Goal: Information Seeking & Learning: Get advice/opinions

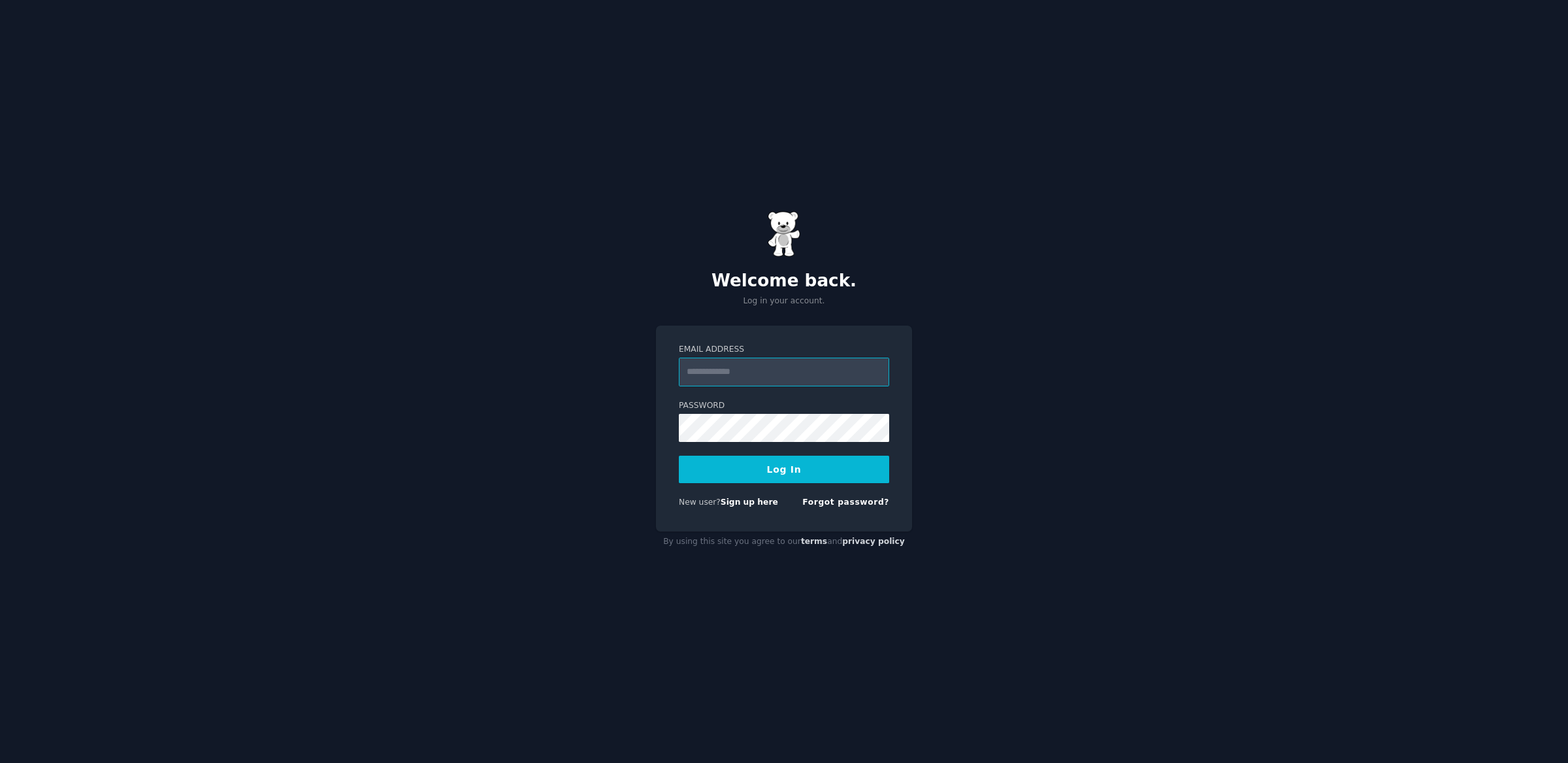
click at [742, 366] on input "Email Address" at bounding box center [784, 372] width 211 height 28
type input "**********"
click at [796, 471] on button "Log In" at bounding box center [784, 470] width 211 height 28
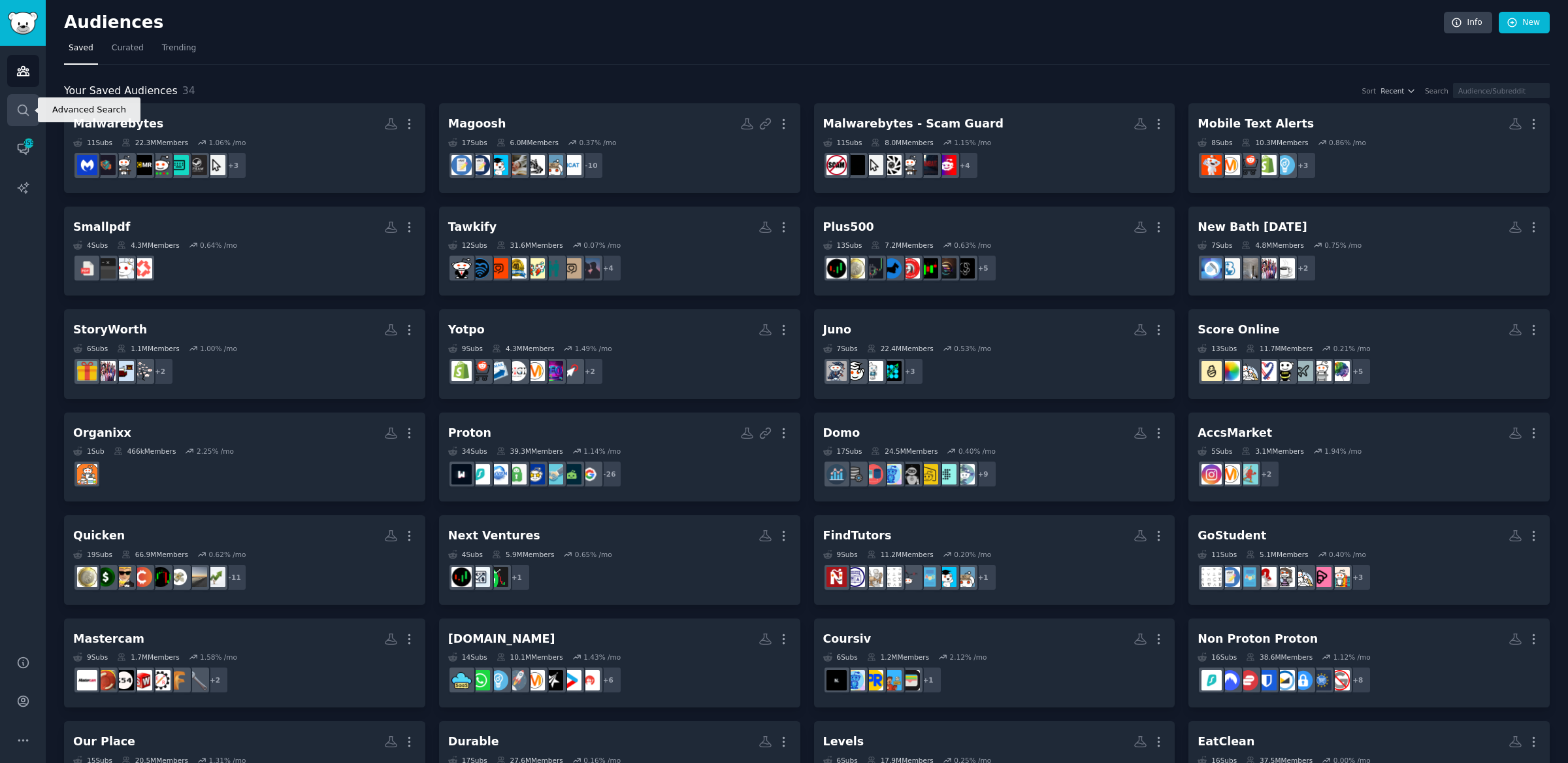
click at [26, 107] on icon "Sidebar" at bounding box center [22, 110] width 10 height 10
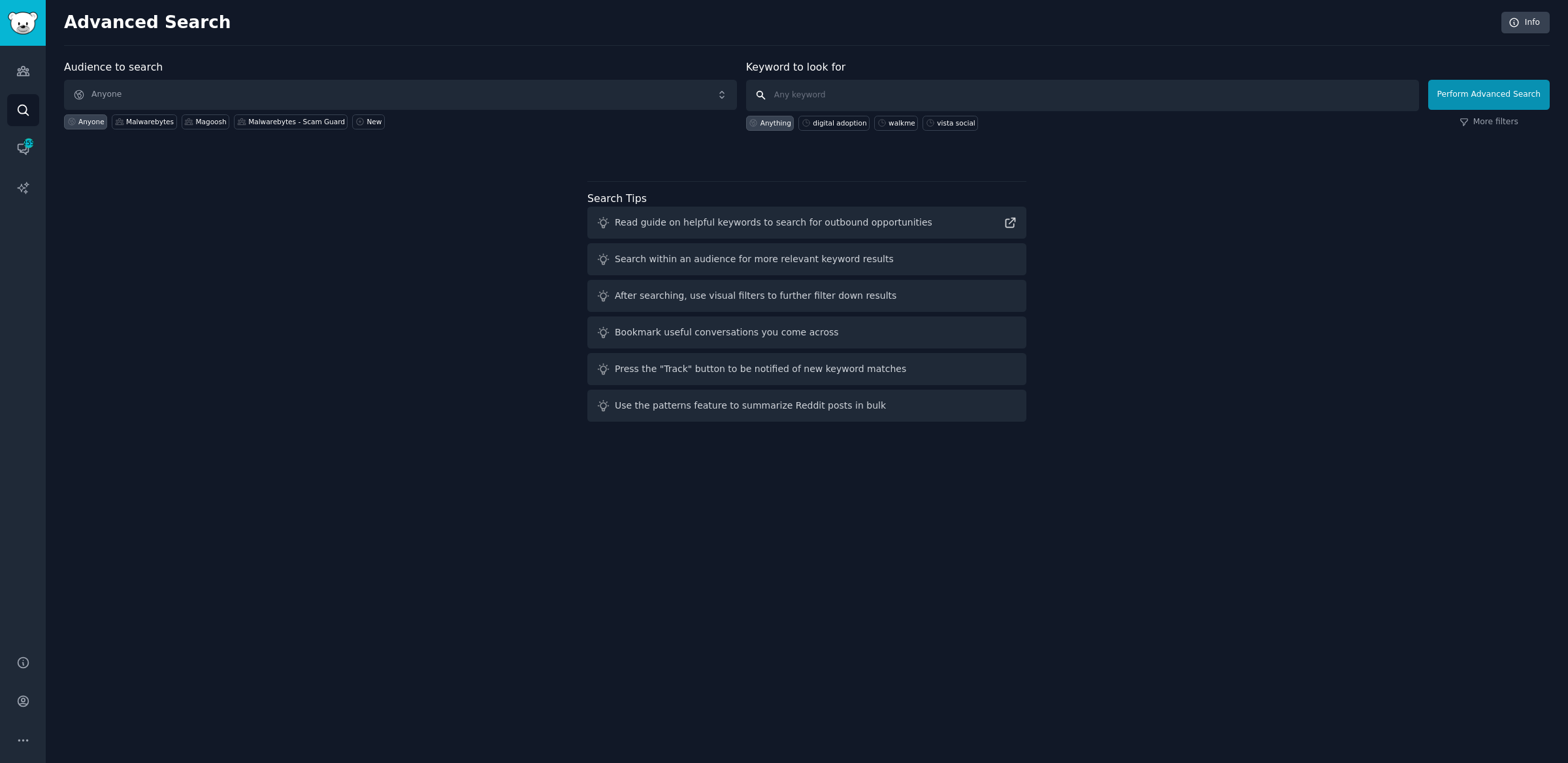
click at [805, 95] on input "text" at bounding box center [1083, 95] width 673 height 31
type input "malwarebytes"
click button "Perform Advanced Search" at bounding box center [1489, 94] width 121 height 30
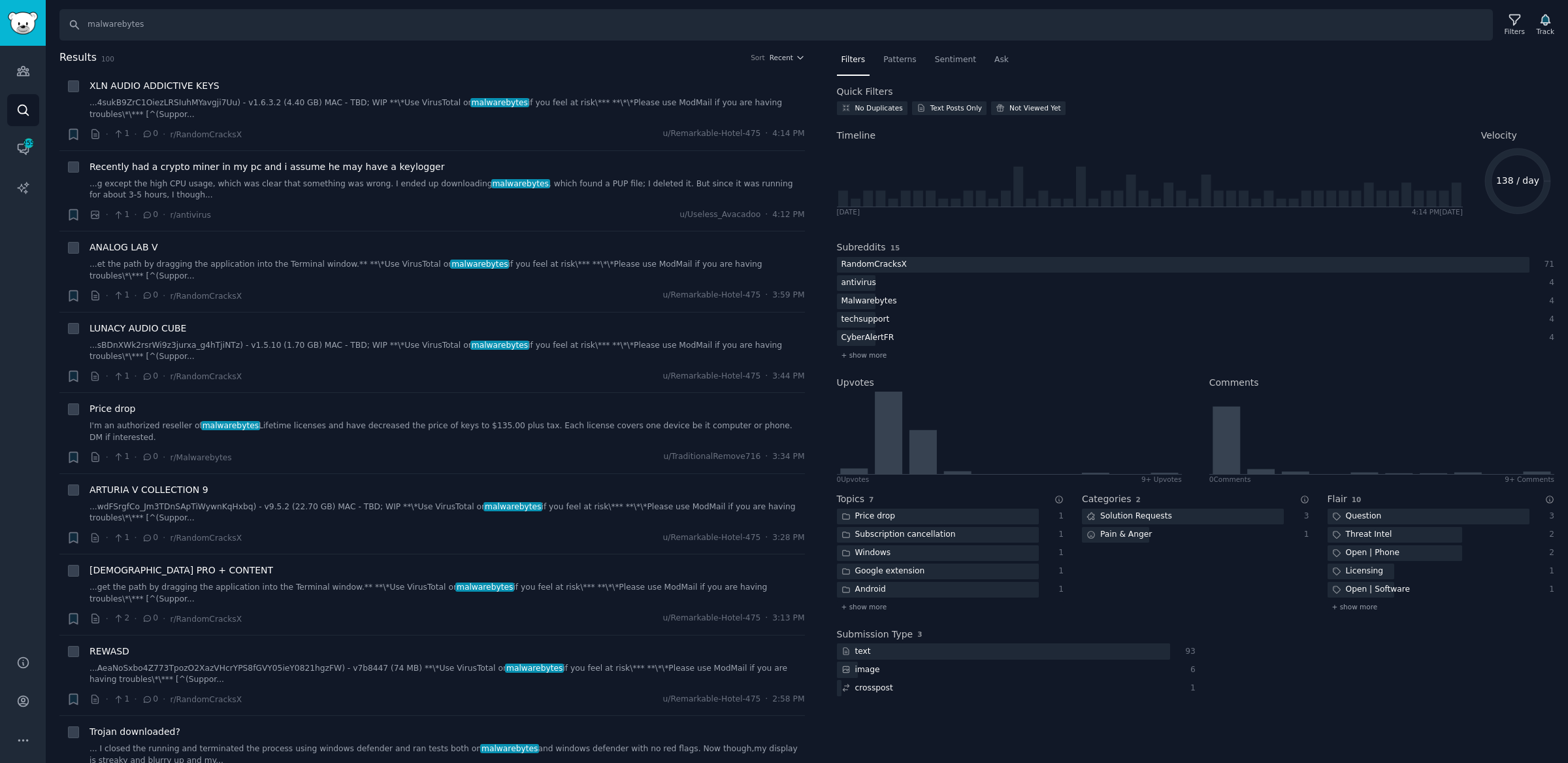
scroll to position [4, 0]
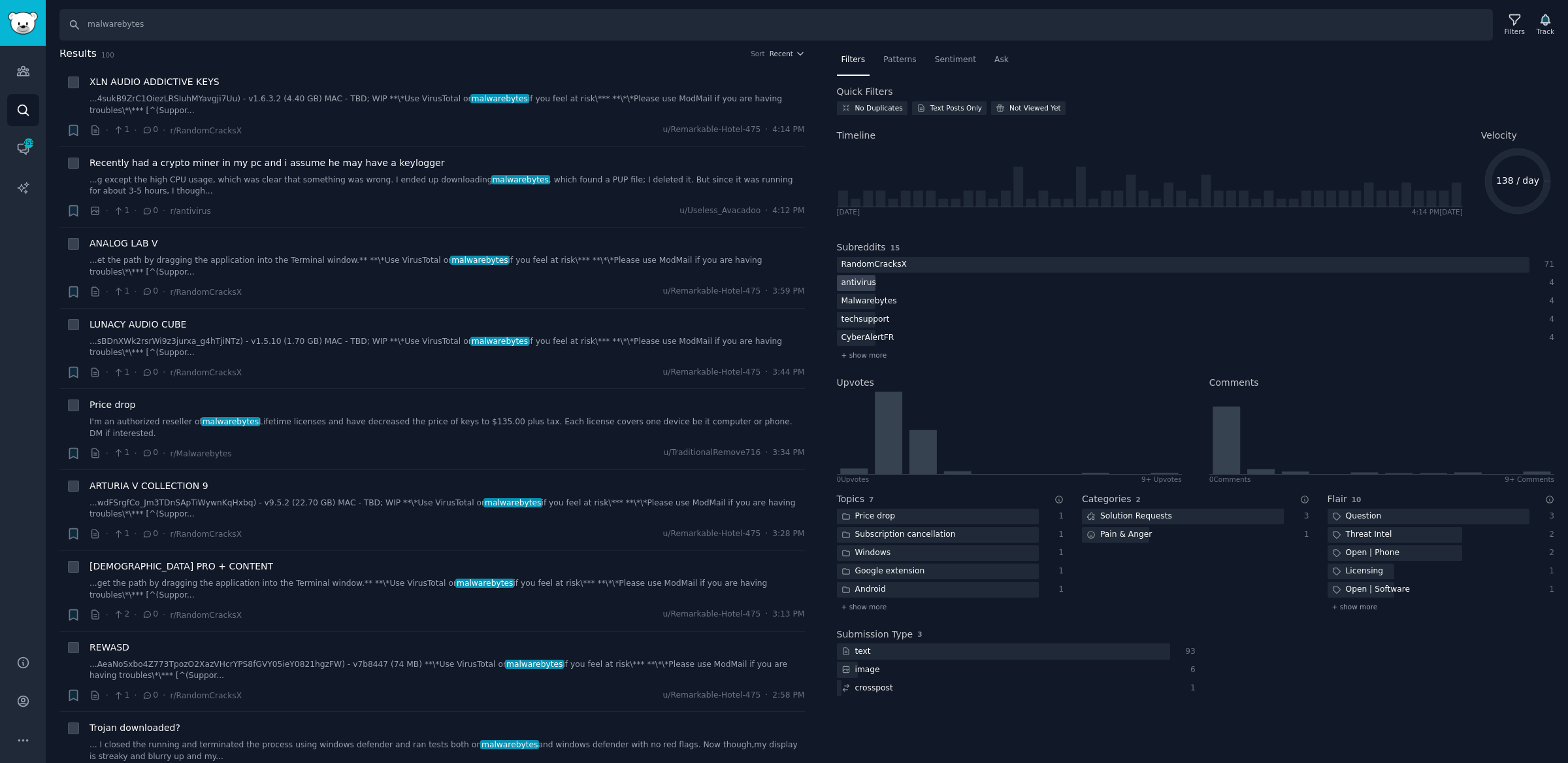
click at [869, 286] on div "antivirus" at bounding box center [859, 284] width 44 height 17
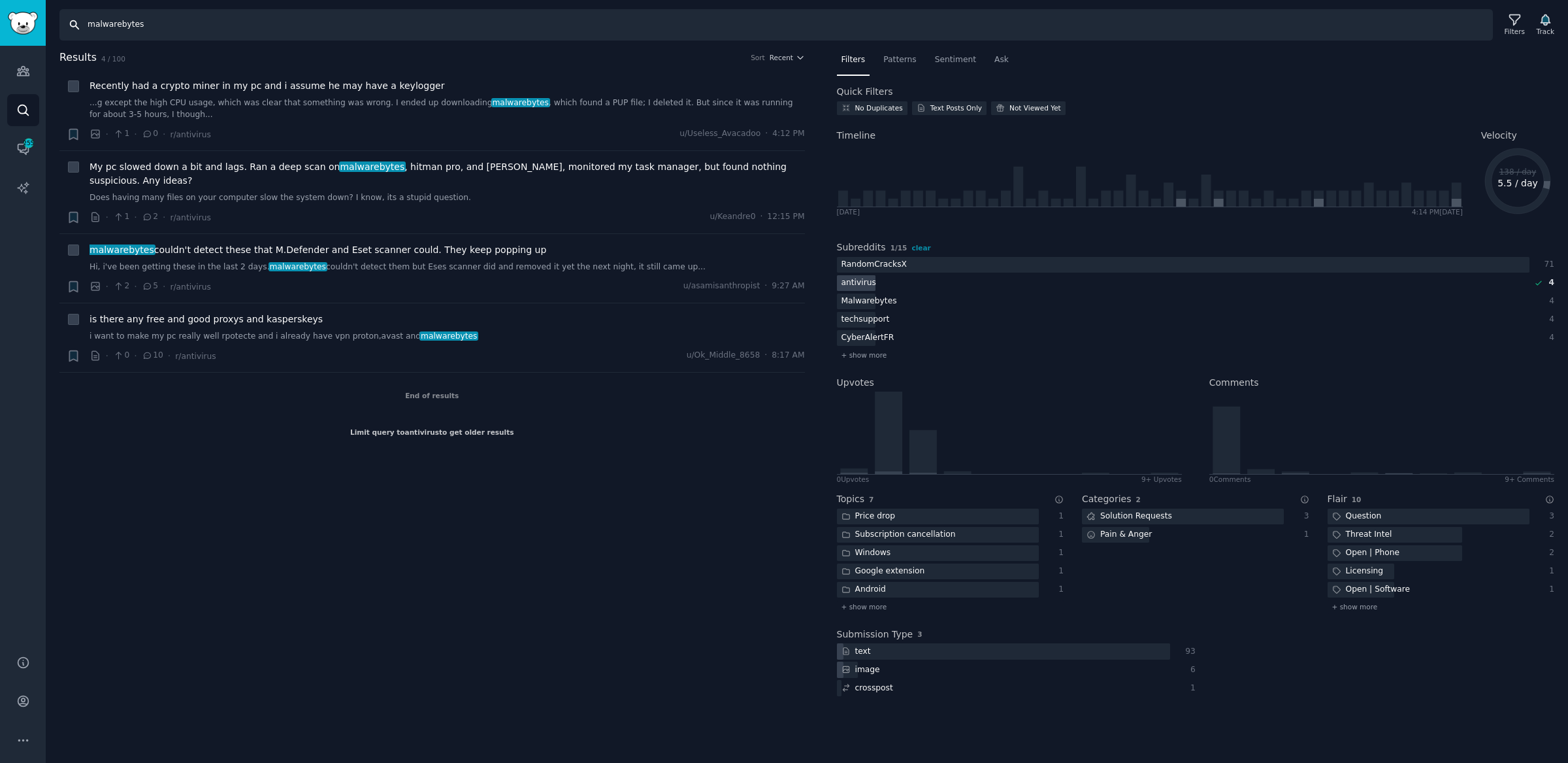
click at [451, 27] on input "malwarebytes" at bounding box center [776, 24] width 1434 height 31
type input "\"
paste input "https://www.reddit.com/r/antivirus/comments/1mqe2bb/is_malwarebytes_still_one_o…"
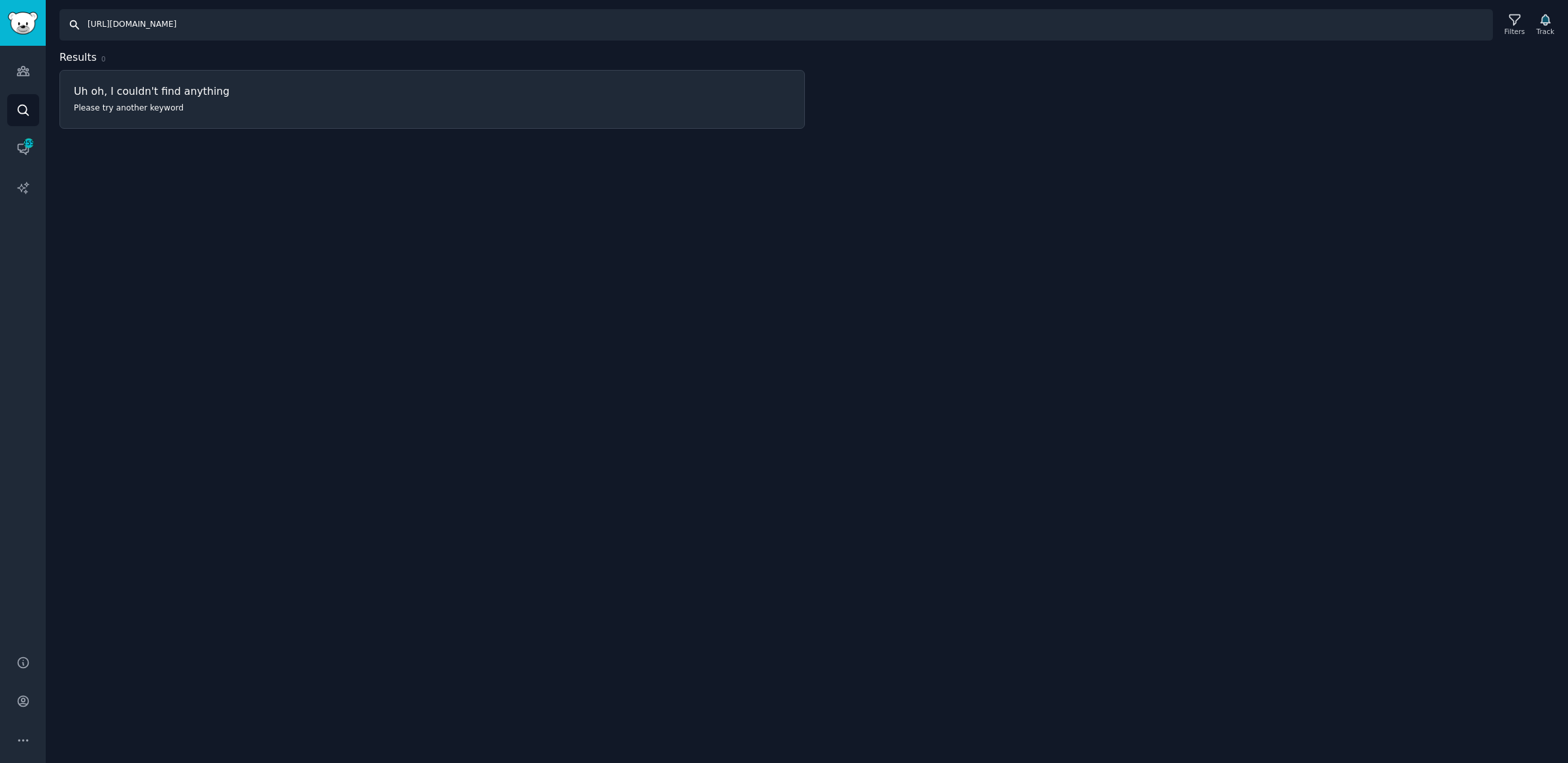
click at [405, 24] on input "https://www.reddit.com/r/antivirus/comments/1mqe2bb/is_malwarebytes_still_one_o…" at bounding box center [776, 24] width 1434 height 31
type input "antivirus"
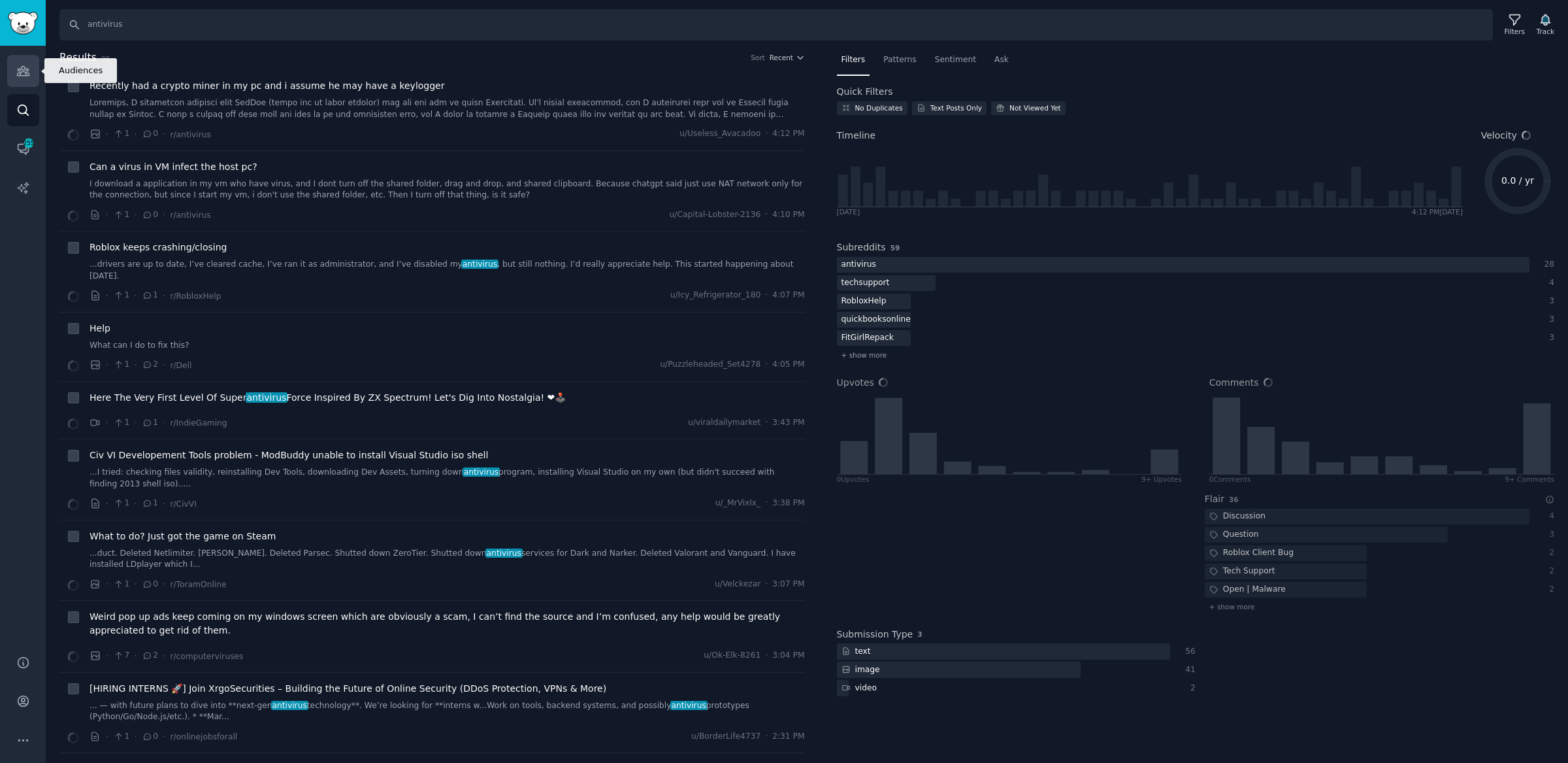
click at [28, 70] on icon "Sidebar" at bounding box center [24, 71] width 14 height 14
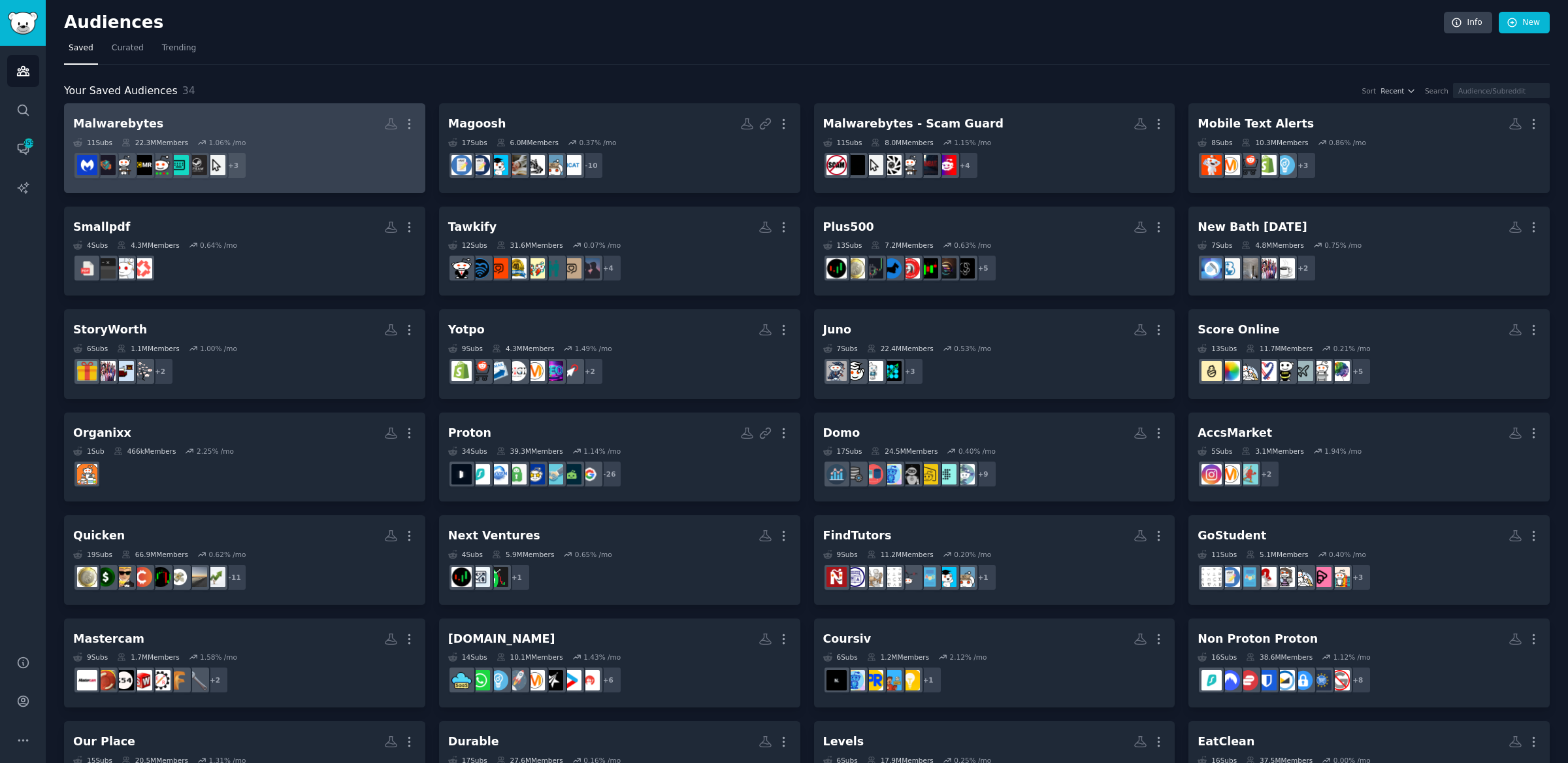
click at [189, 127] on h2 "Malwarebytes More" at bounding box center [245, 123] width 343 height 23
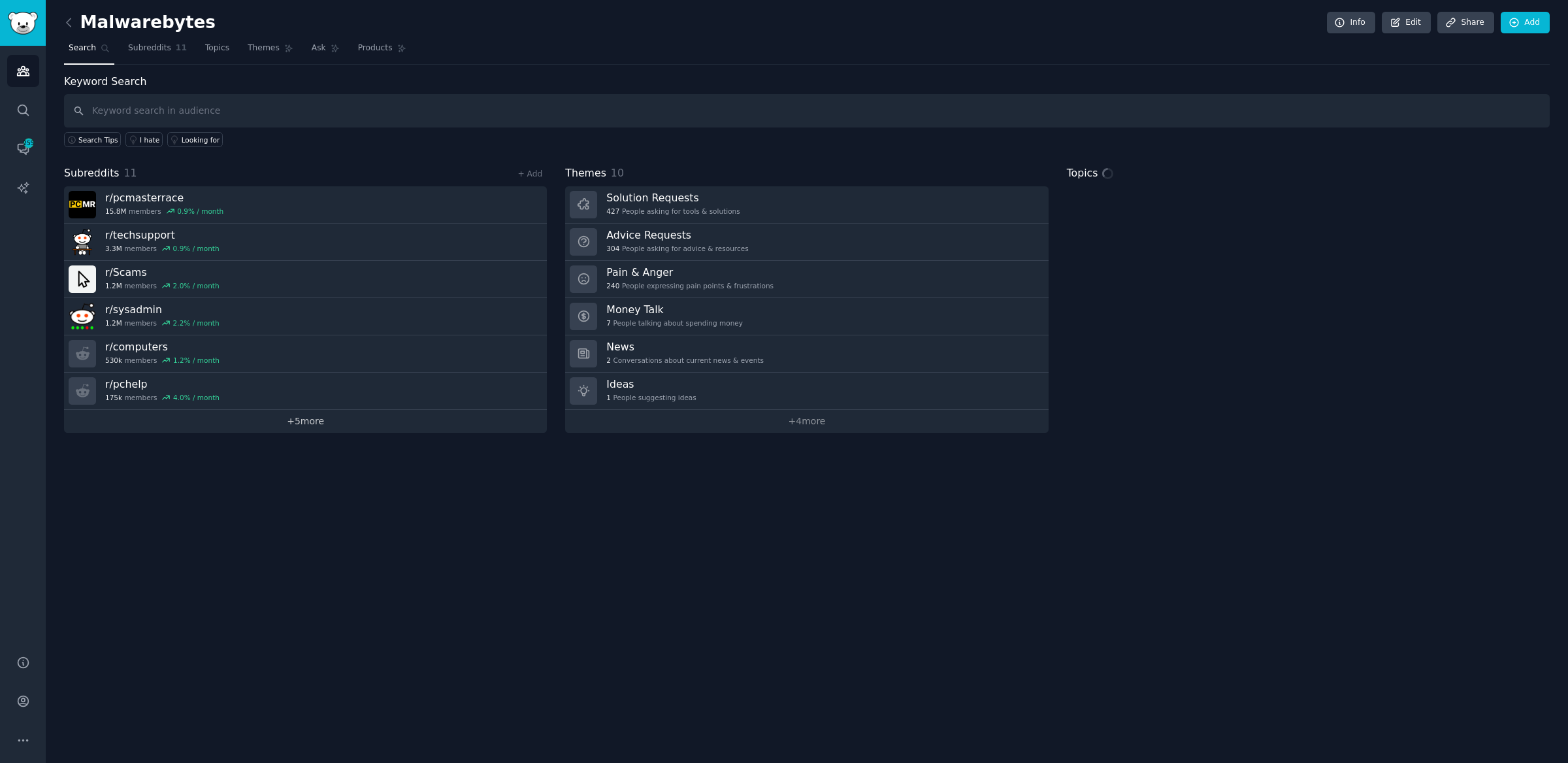
click at [256, 422] on link "+ 5 more" at bounding box center [305, 421] width 483 height 23
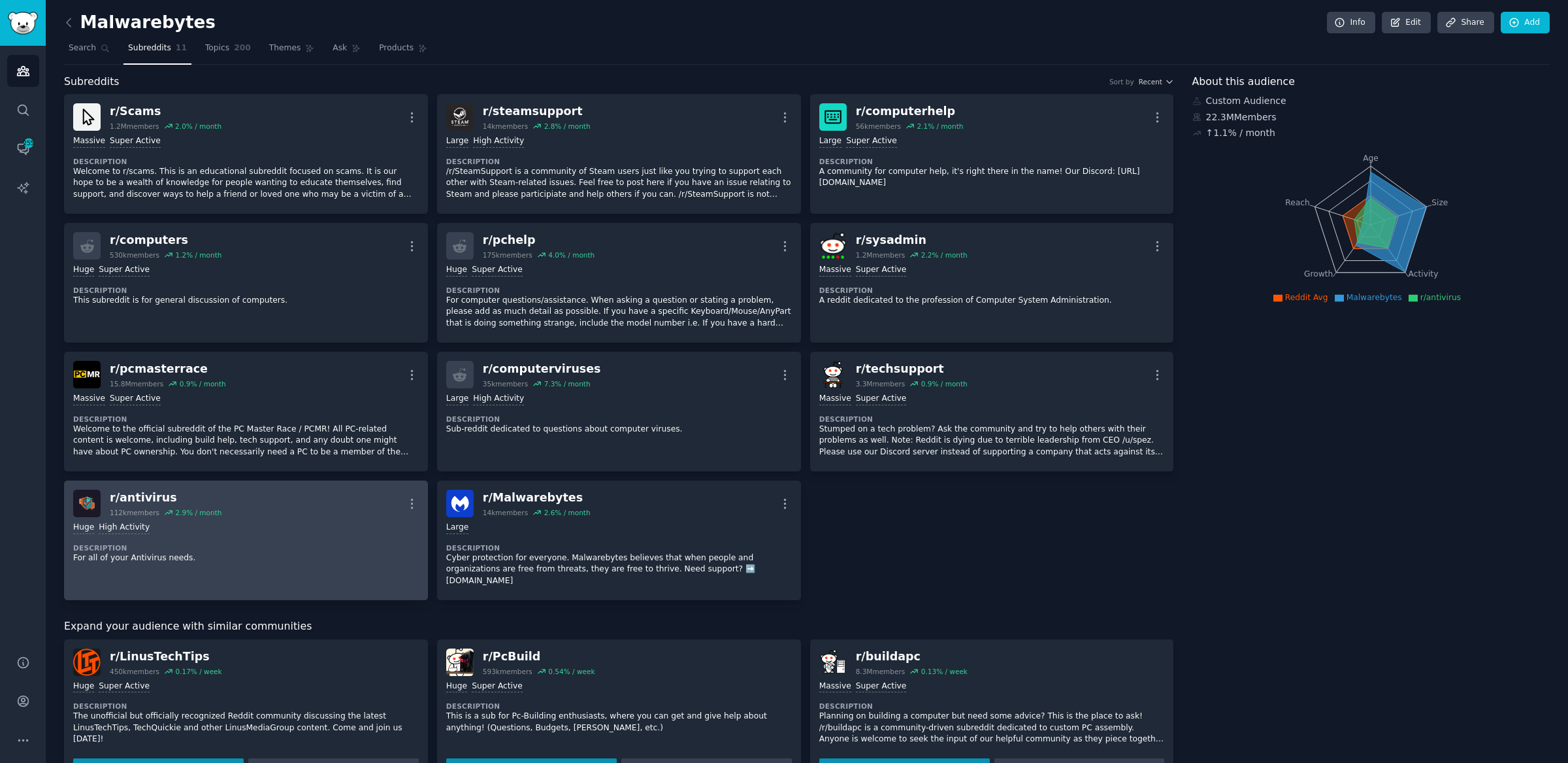
click at [139, 497] on div "r/ antivirus" at bounding box center [165, 498] width 112 height 17
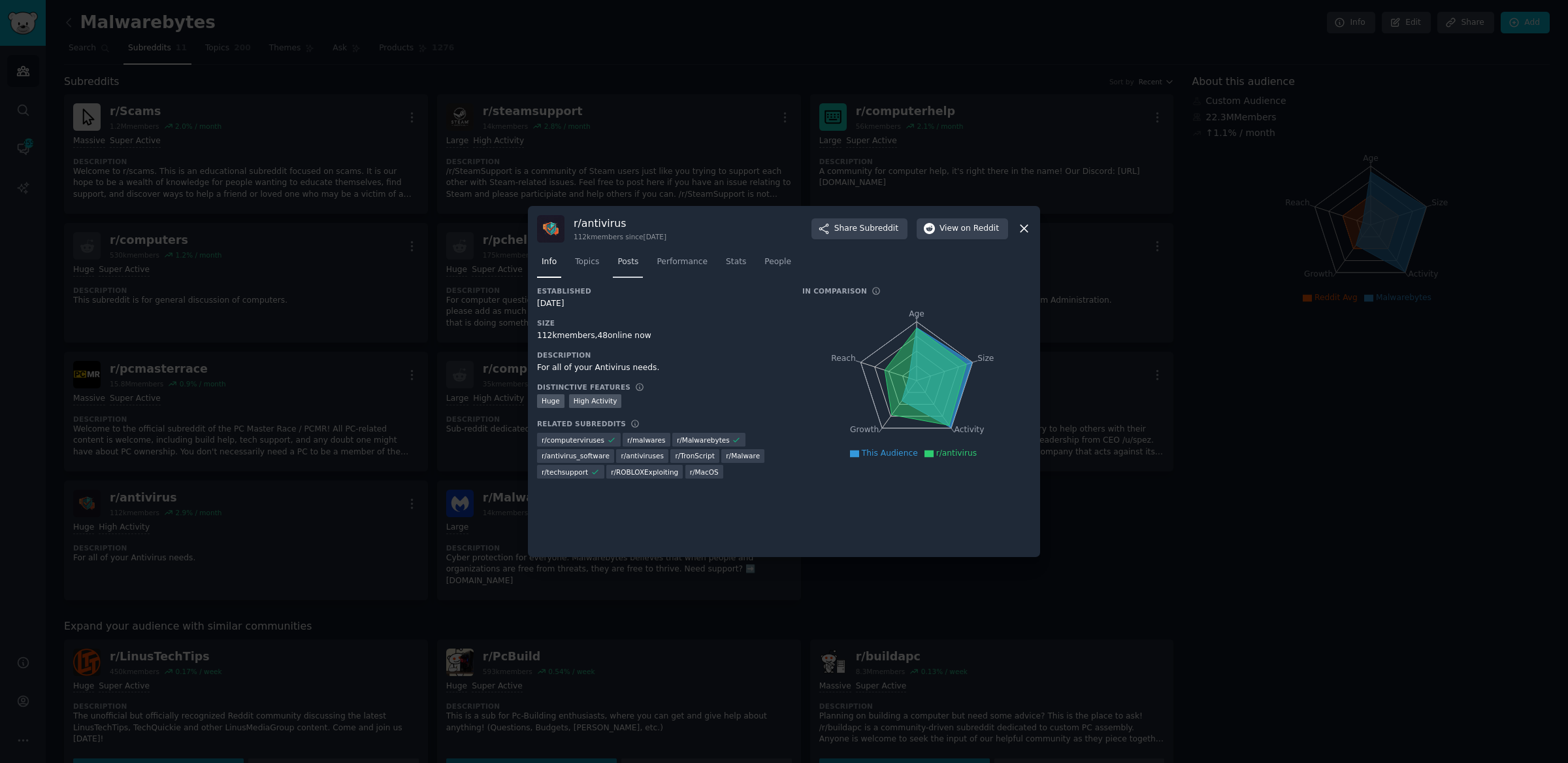
click at [640, 266] on link "Posts" at bounding box center [627, 265] width 30 height 27
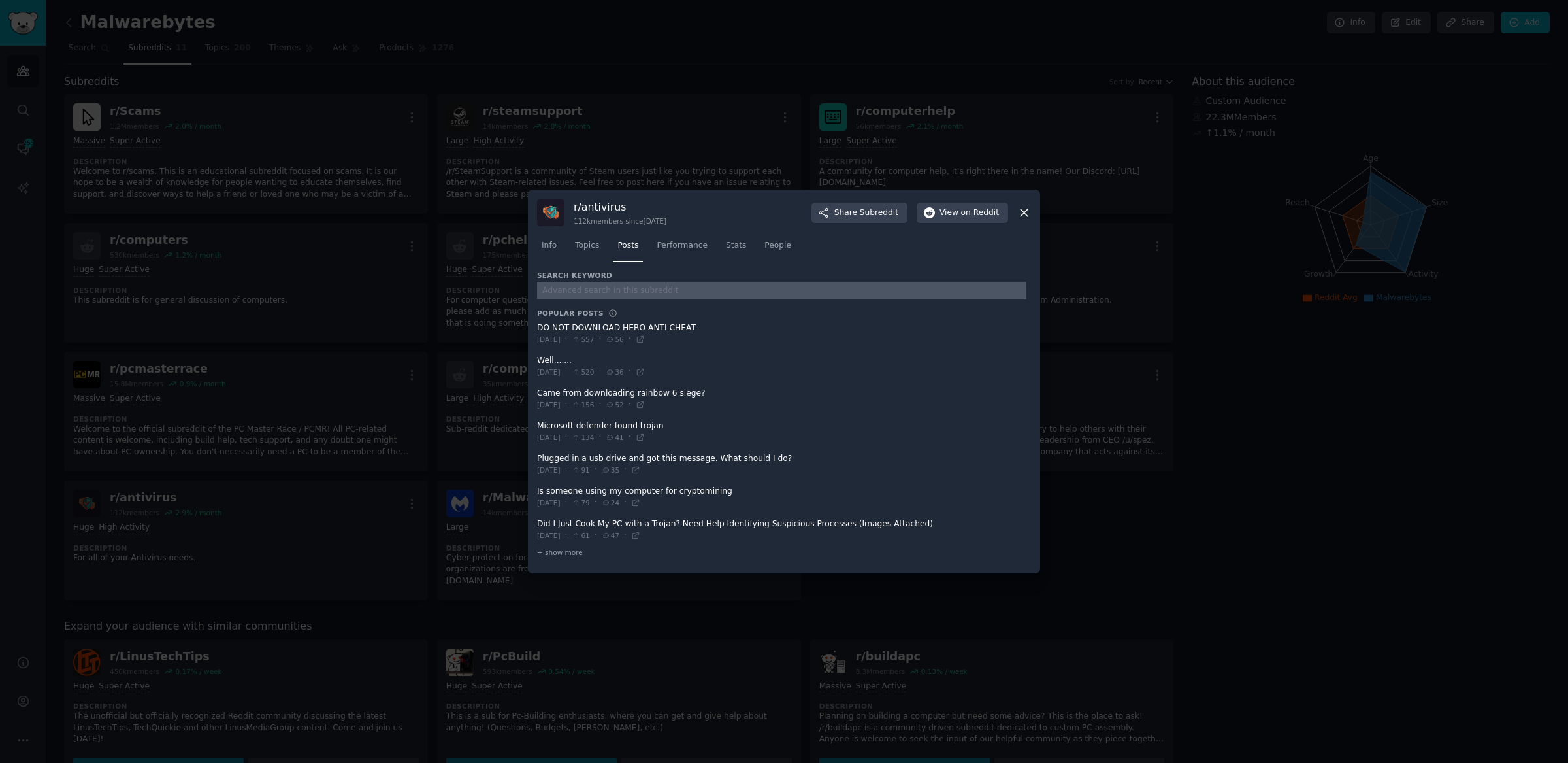
click at [652, 292] on input "text" at bounding box center [782, 290] width 489 height 17
type input "malwarebytes"
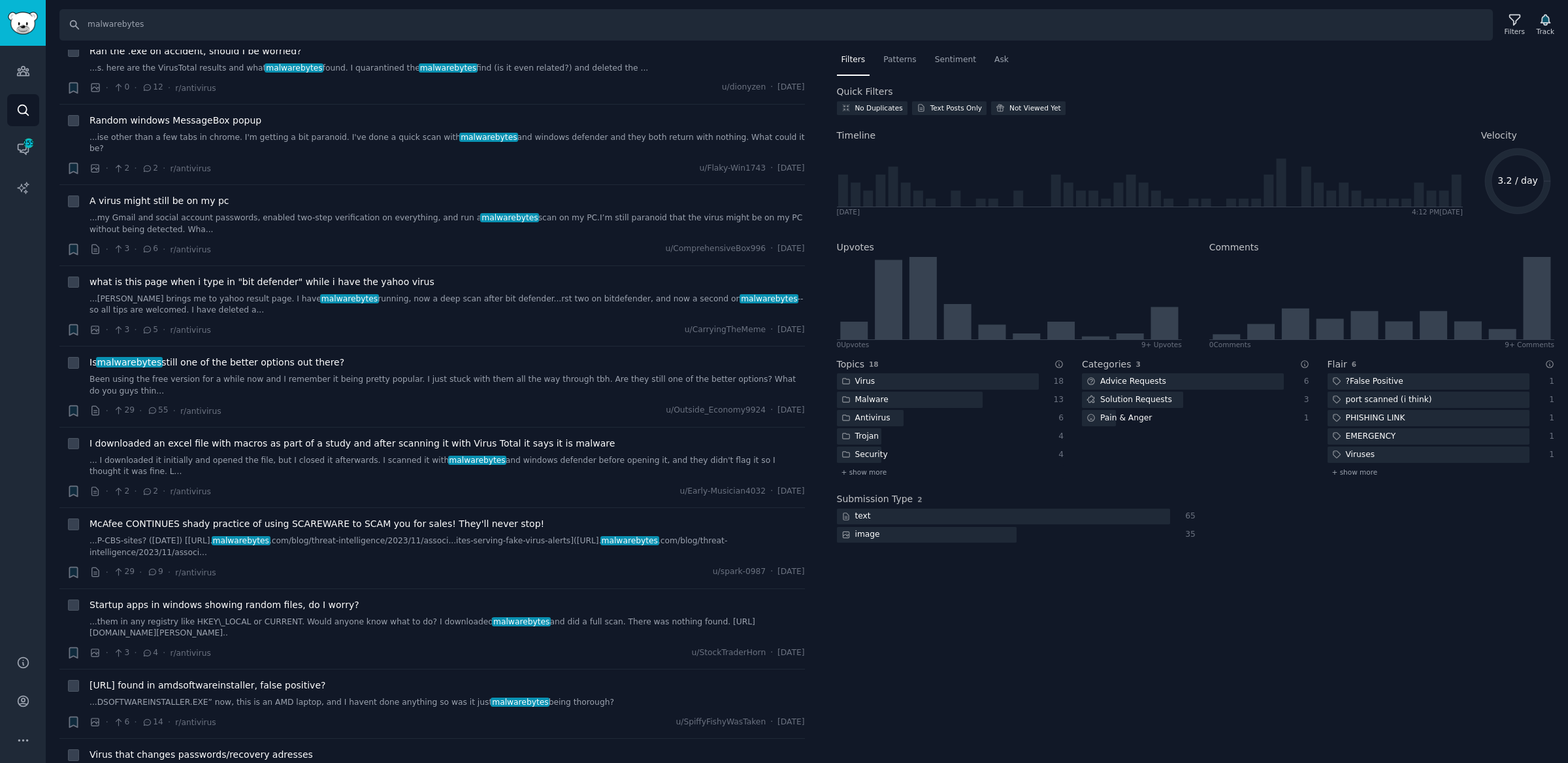
scroll to position [1486, 0]
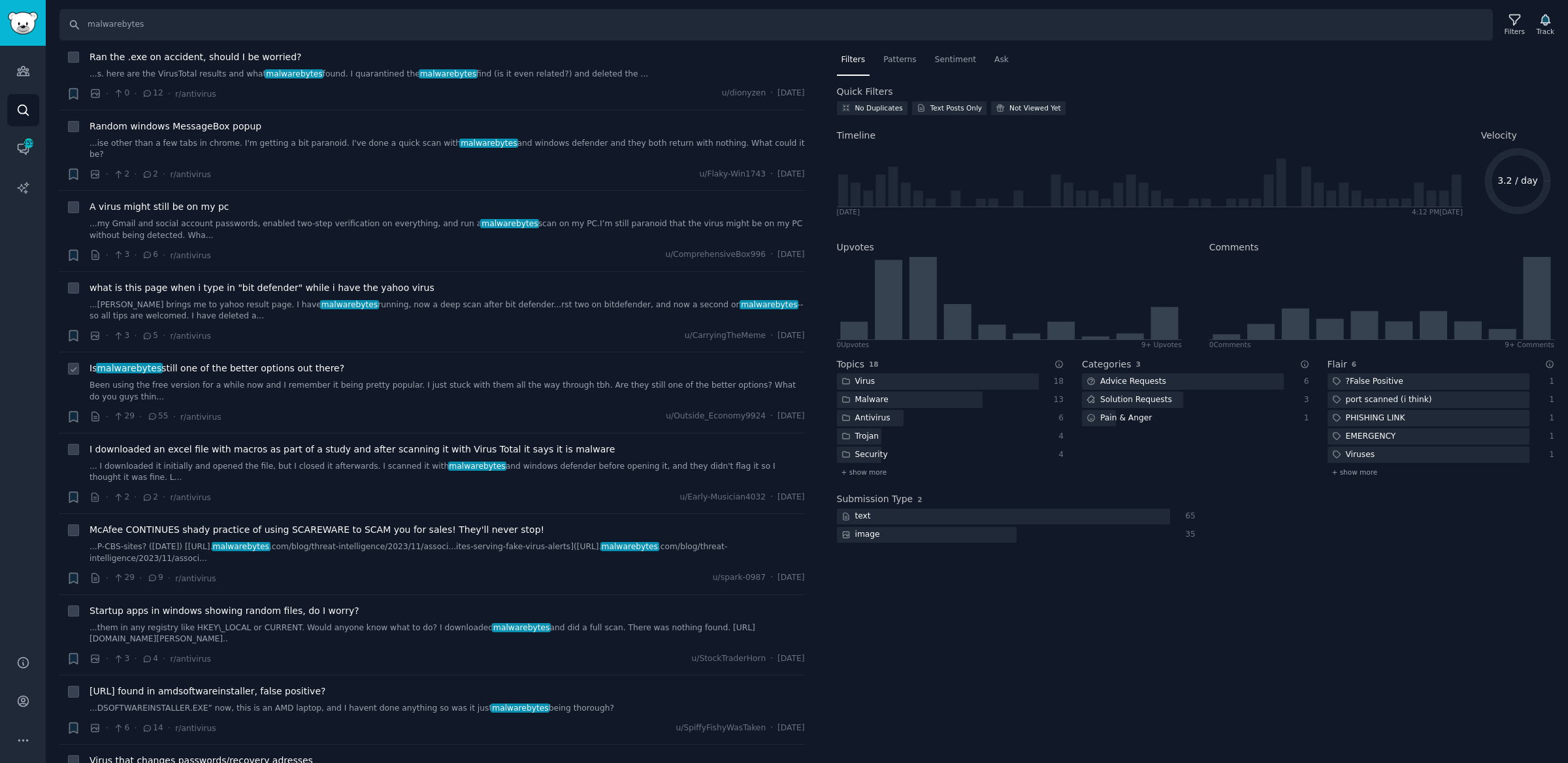
click at [275, 361] on span "Is malwarebytes still one of the better options out there?" at bounding box center [217, 368] width 255 height 14
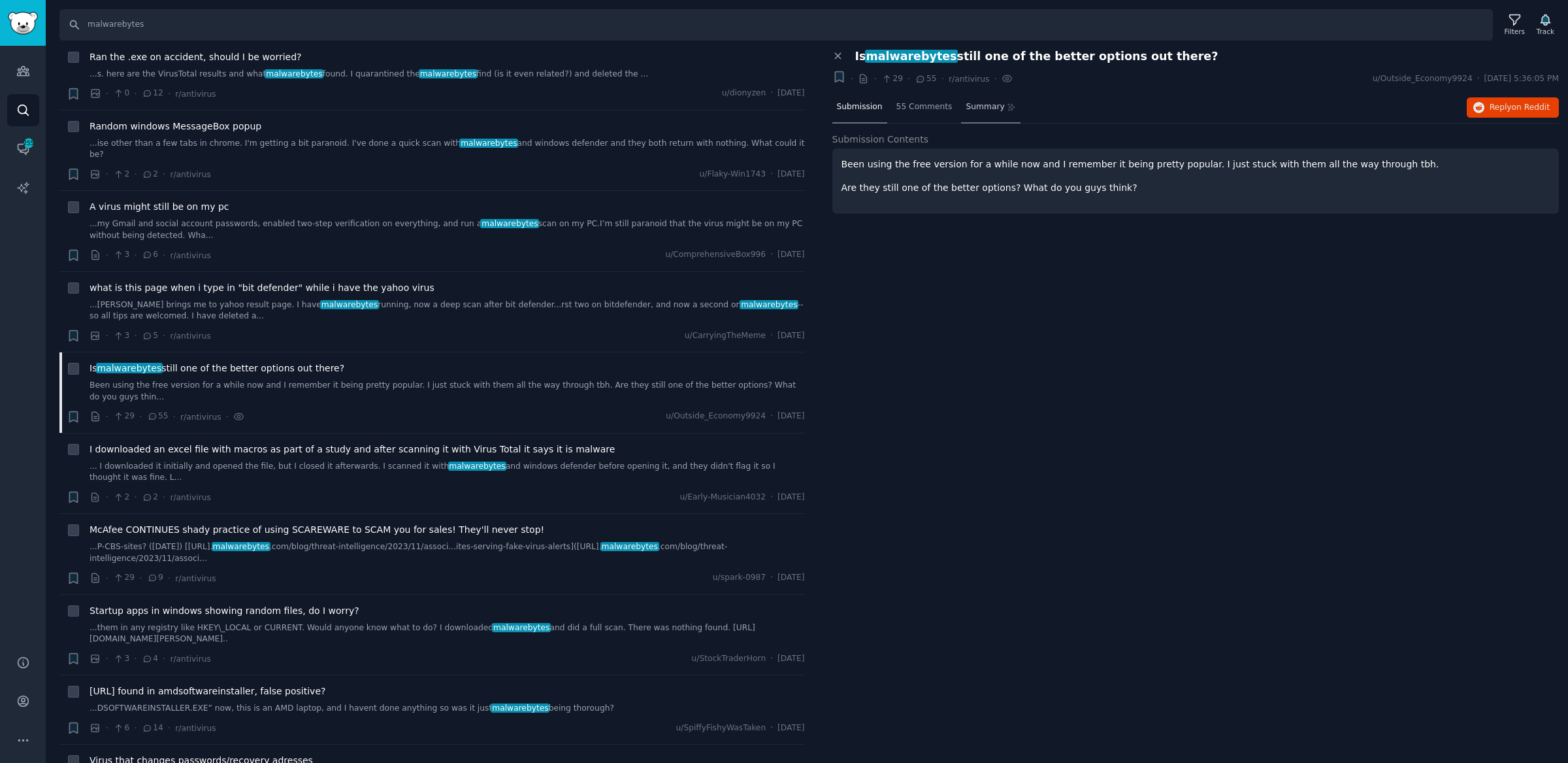
click at [972, 103] on span "Summary" at bounding box center [985, 107] width 39 height 12
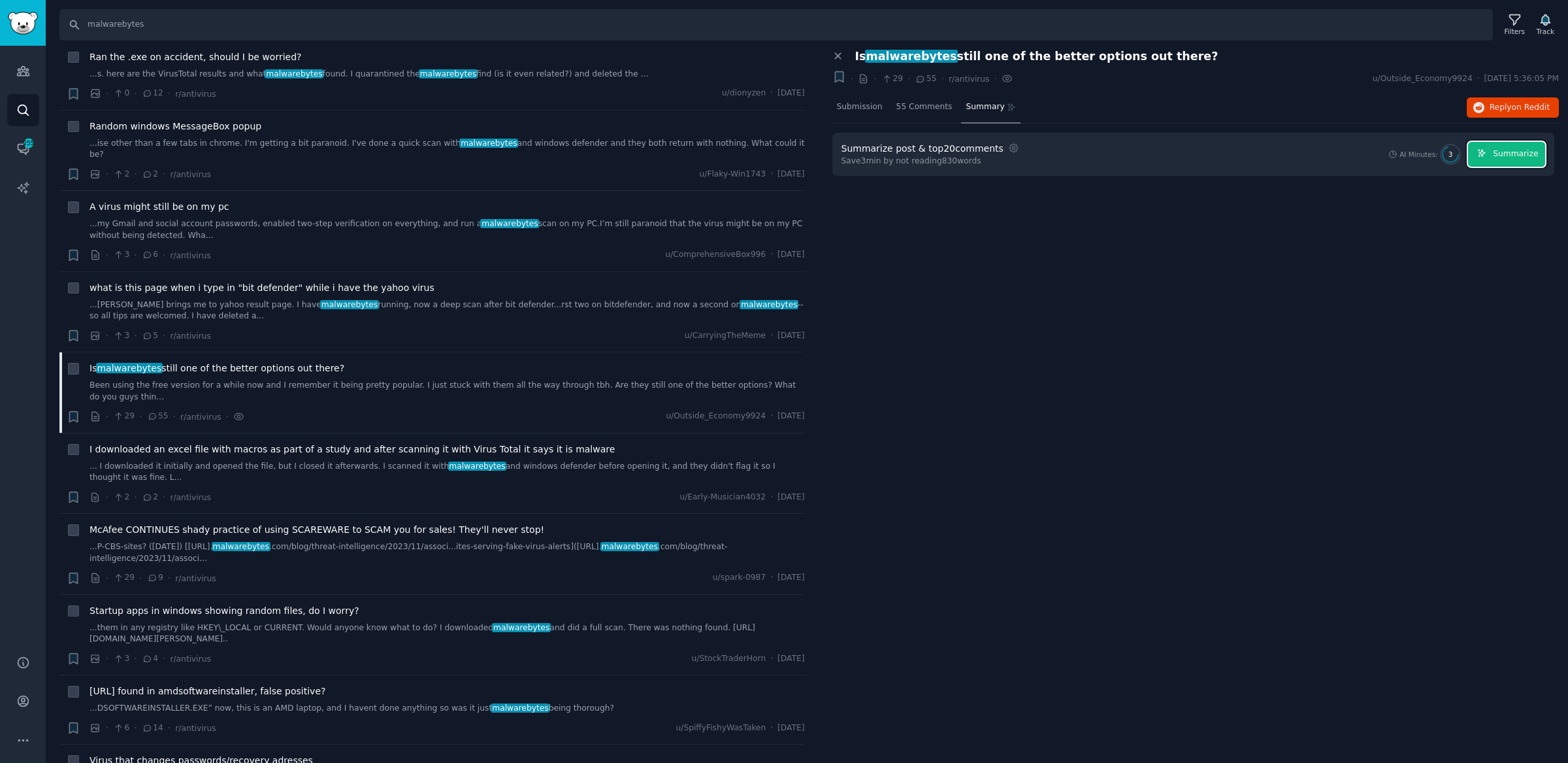
click at [1520, 154] on span "Summarize" at bounding box center [1515, 154] width 45 height 12
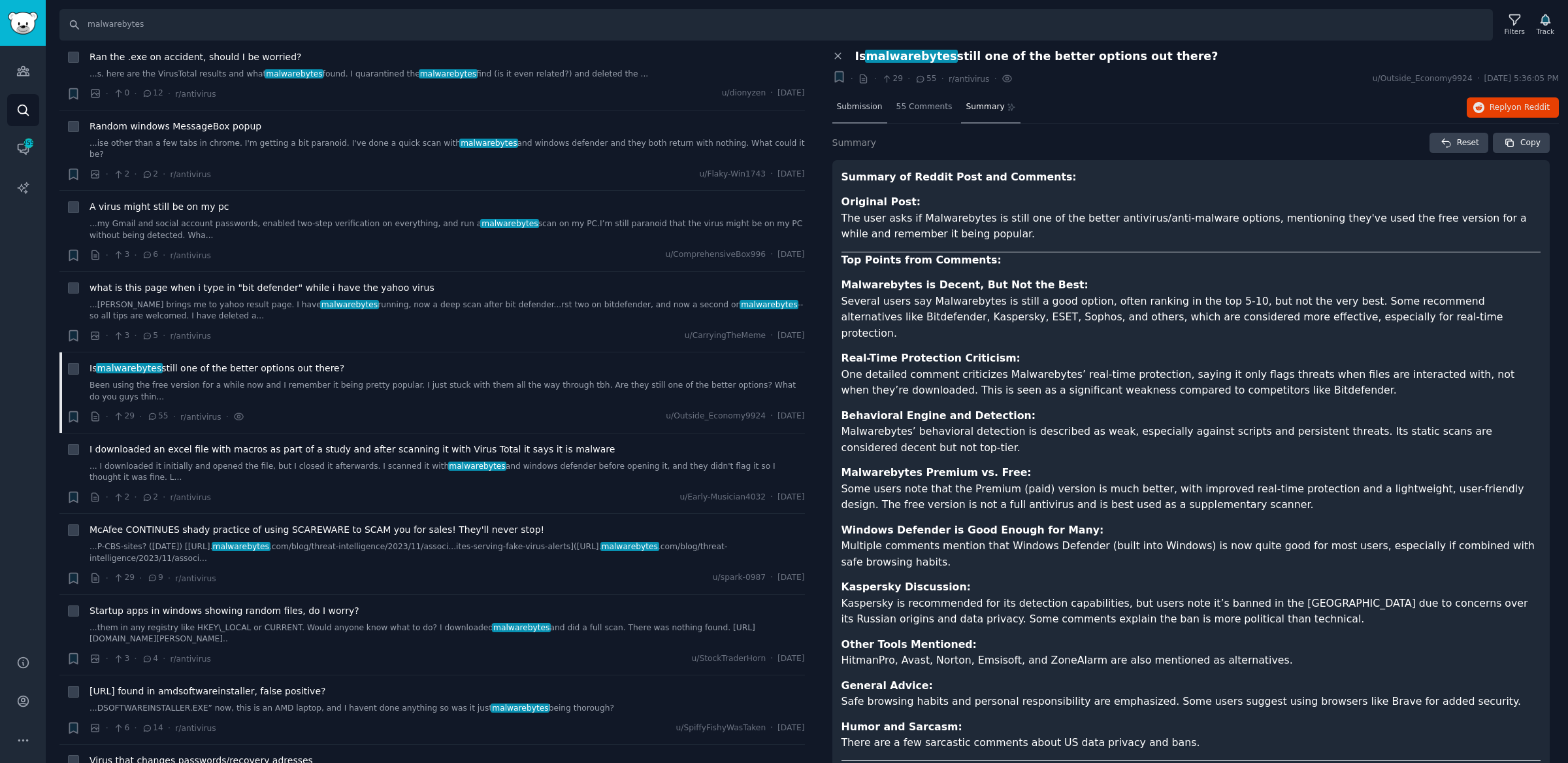
click at [872, 105] on span "Submission" at bounding box center [860, 107] width 46 height 12
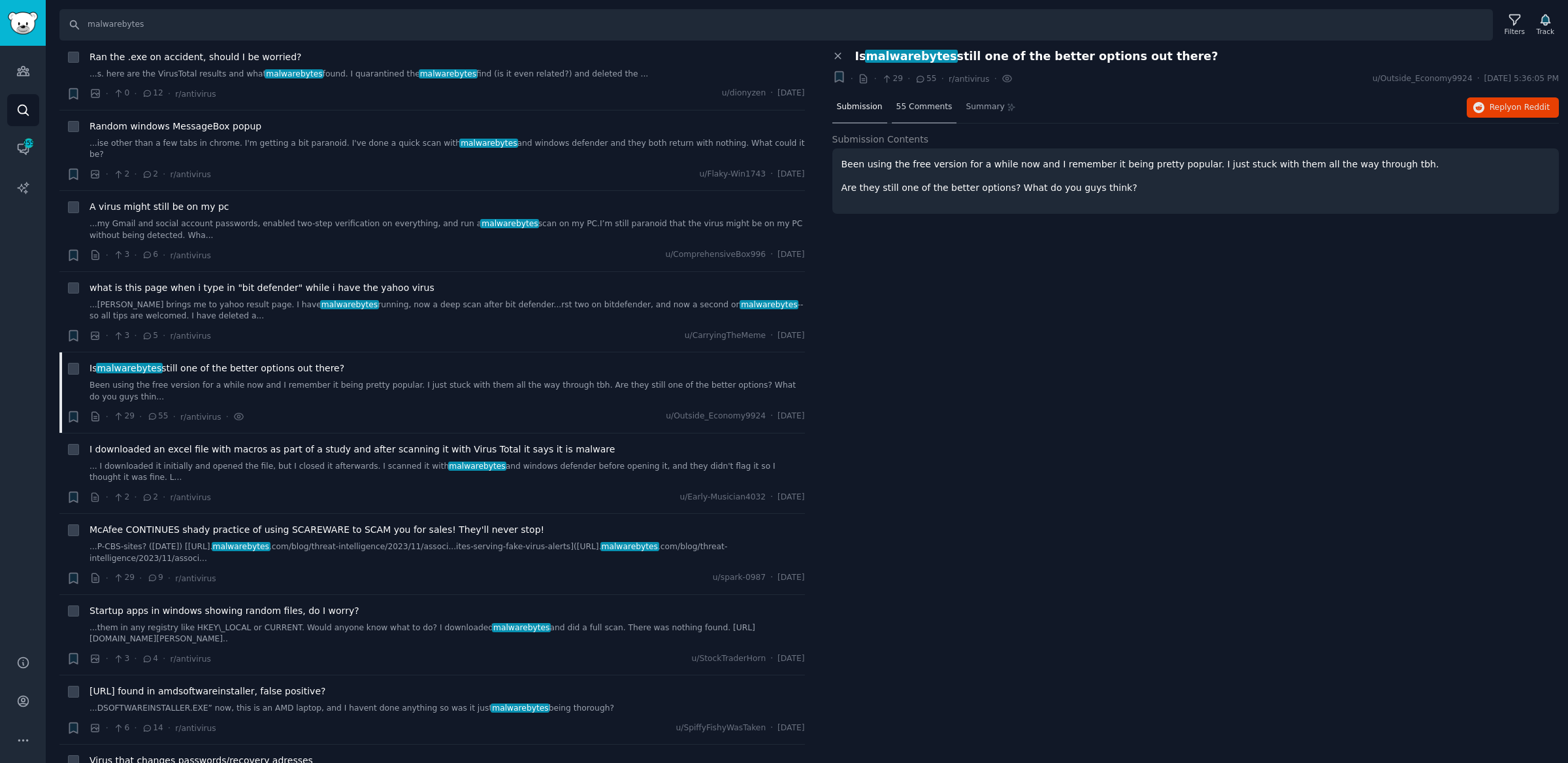
click at [932, 108] on span "55 Comments" at bounding box center [924, 107] width 56 height 12
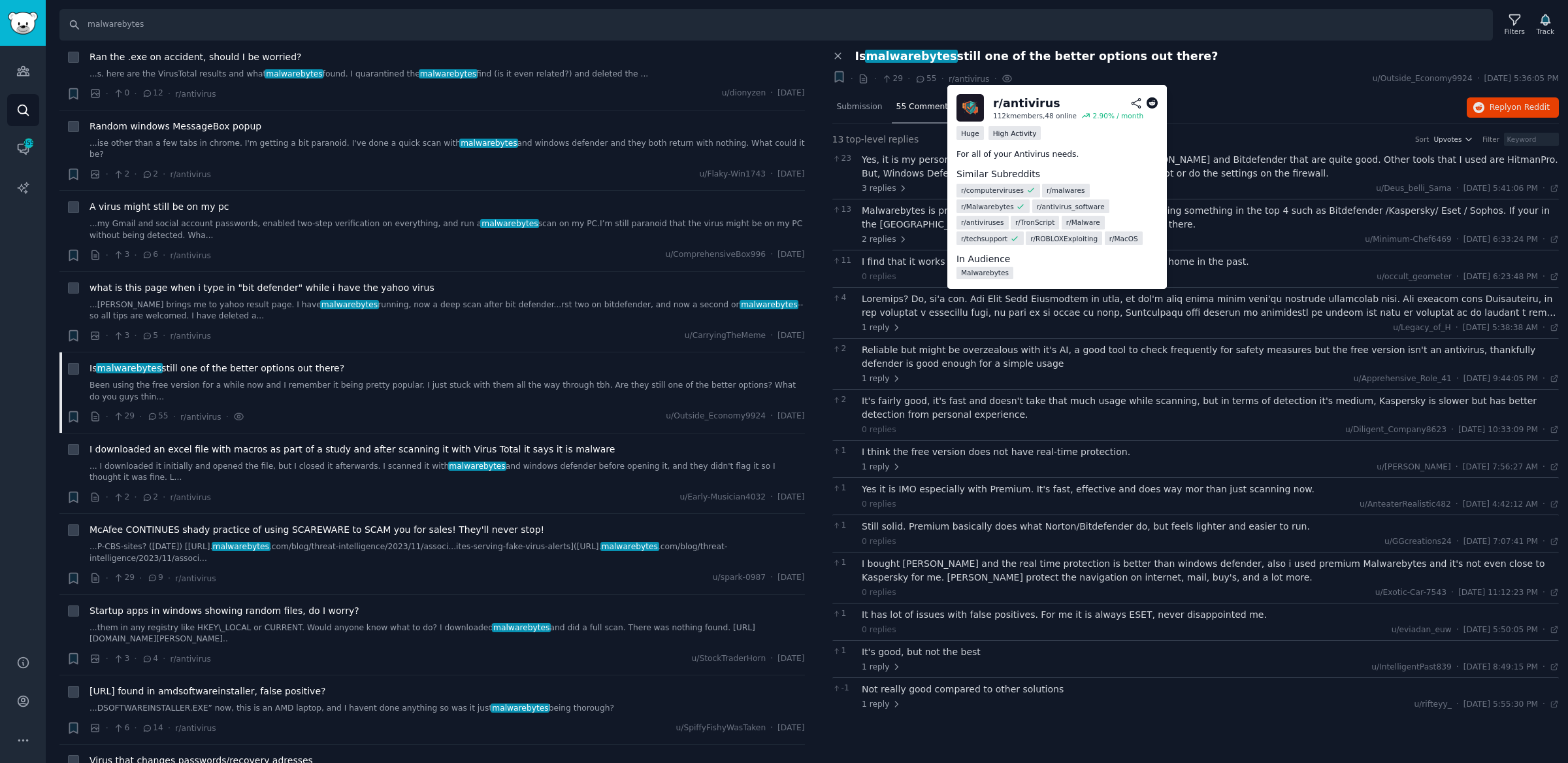
click at [1031, 107] on div "r/ antivirus" at bounding box center [1027, 104] width 67 height 17
click at [989, 274] on link "Malwarebytes" at bounding box center [985, 273] width 57 height 12
